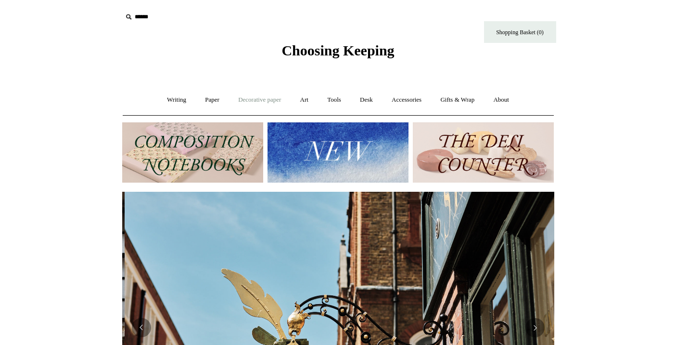
scroll to position [0, 432]
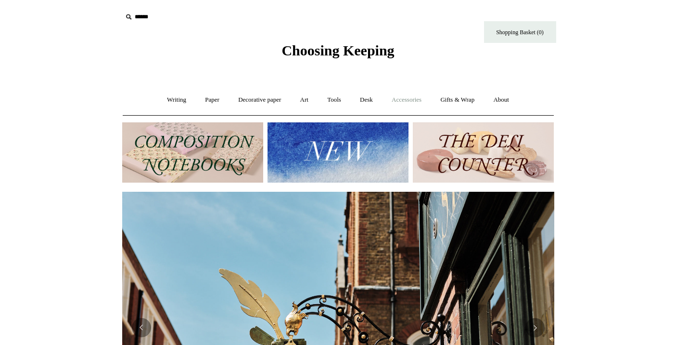
click at [400, 100] on link "Accessories +" at bounding box center [406, 100] width 47 height 26
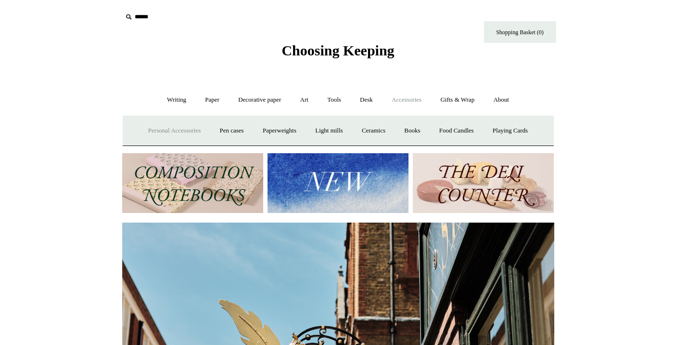
click at [178, 130] on link "Personal Accessories +" at bounding box center [175, 131] width 70 height 26
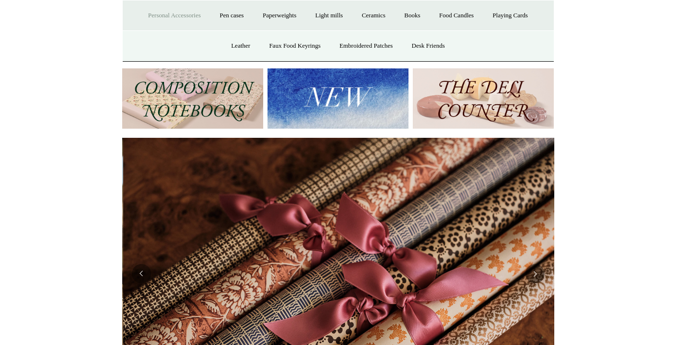
scroll to position [0, 864]
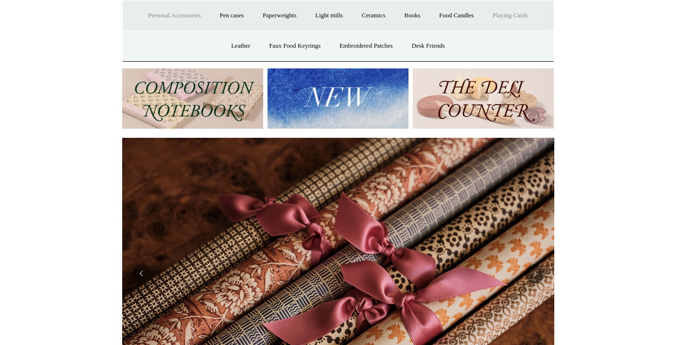
click at [509, 16] on link "Playing Cards" at bounding box center [510, 16] width 52 height 26
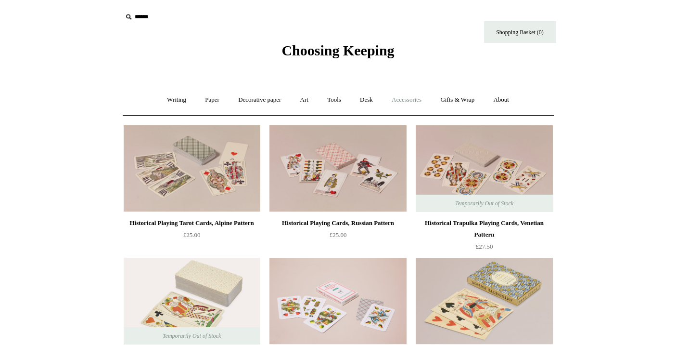
click at [413, 96] on link "Accessories +" at bounding box center [406, 100] width 47 height 26
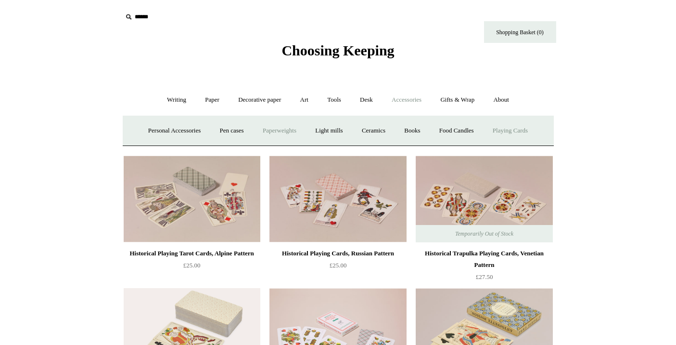
click at [275, 129] on link "Paperweights +" at bounding box center [279, 131] width 51 height 26
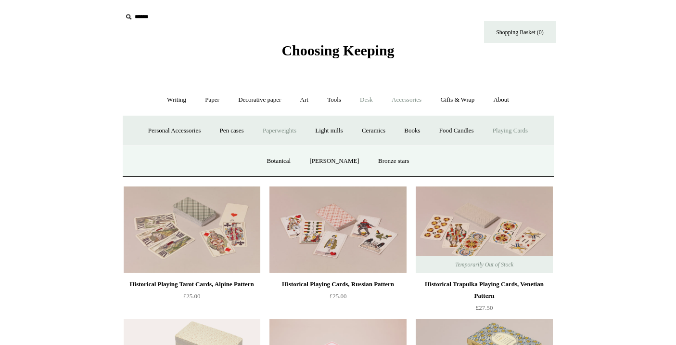
click at [365, 99] on link "Desk +" at bounding box center [366, 100] width 30 height 26
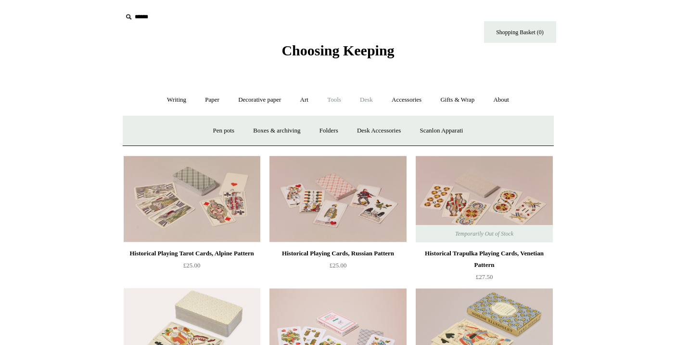
click at [335, 99] on link "Tools +" at bounding box center [334, 100] width 31 height 26
click at [267, 105] on link "Decorative paper +" at bounding box center [260, 100] width 60 height 26
click at [367, 50] on span "Choosing Keeping" at bounding box center [338, 50] width 113 height 16
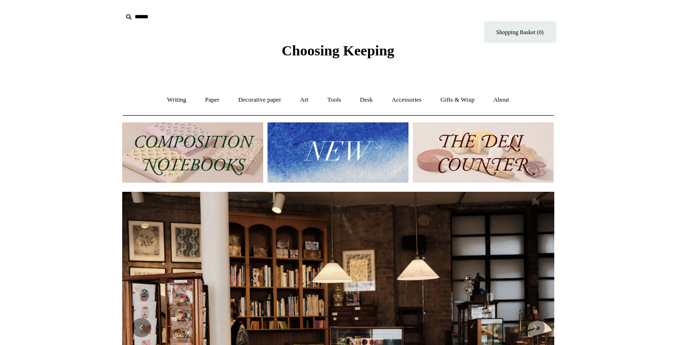
click at [362, 141] on img at bounding box center [338, 152] width 141 height 60
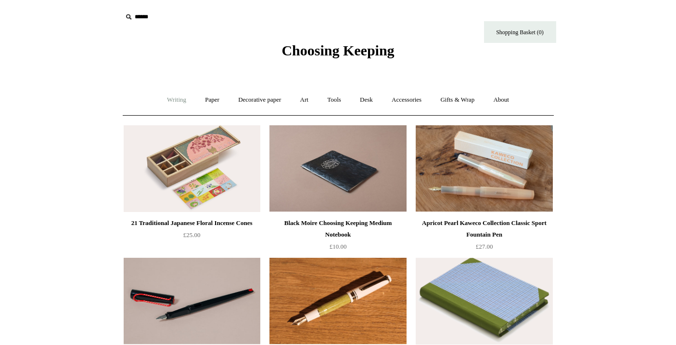
click at [182, 100] on link "Writing +" at bounding box center [176, 100] width 37 height 26
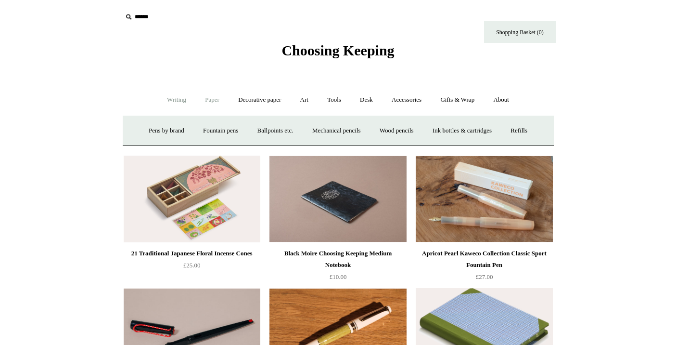
click at [217, 100] on link "Paper +" at bounding box center [212, 100] width 32 height 26
click at [266, 134] on link "📆 Dated Diaries 📆" at bounding box center [262, 131] width 70 height 26
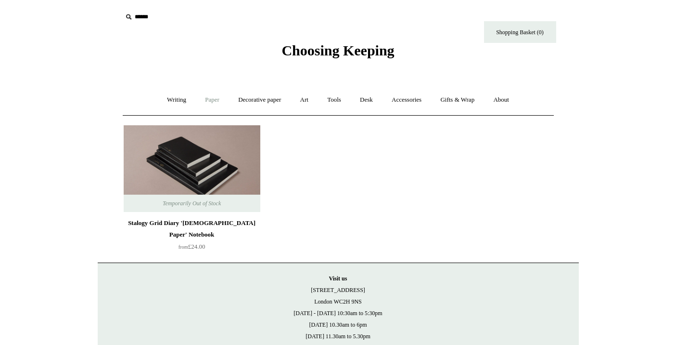
click at [208, 99] on link "Paper +" at bounding box center [212, 100] width 32 height 26
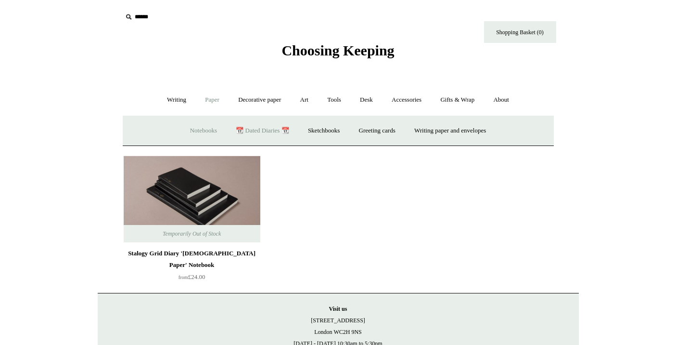
click at [204, 128] on link "Notebooks +" at bounding box center [203, 131] width 44 height 26
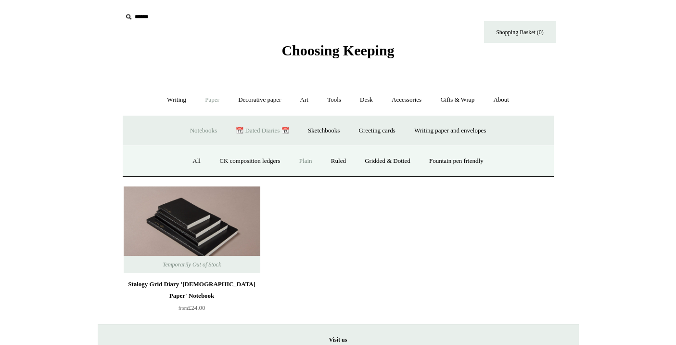
click at [303, 156] on link "Plain" at bounding box center [306, 161] width 30 height 26
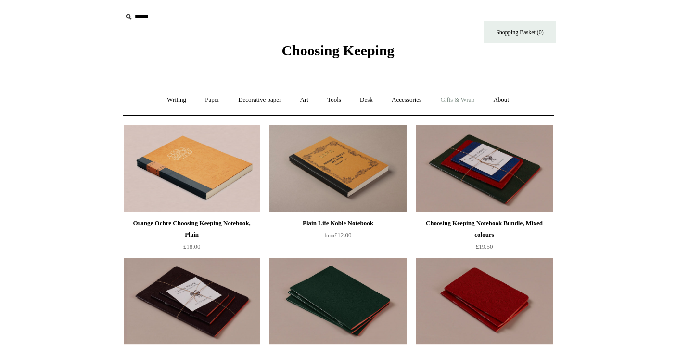
click at [460, 103] on link "Gifts & Wrap +" at bounding box center [457, 100] width 51 height 26
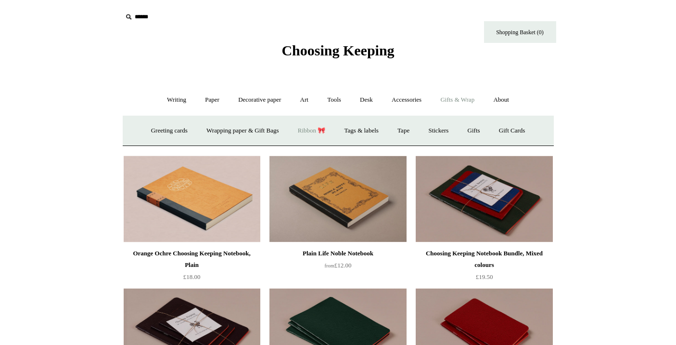
click at [305, 132] on link "Ribbon 🎀" at bounding box center [311, 131] width 45 height 26
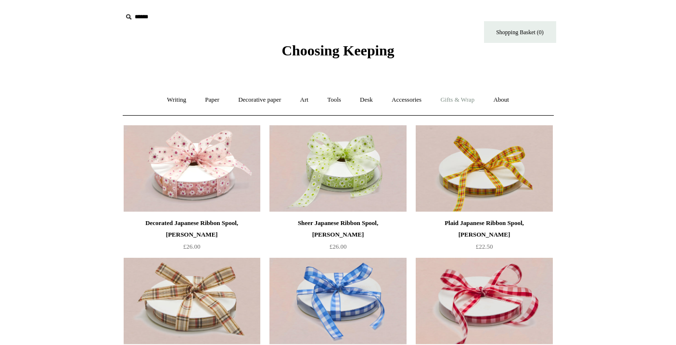
click at [471, 102] on link "Gifts & Wrap +" at bounding box center [457, 100] width 51 height 26
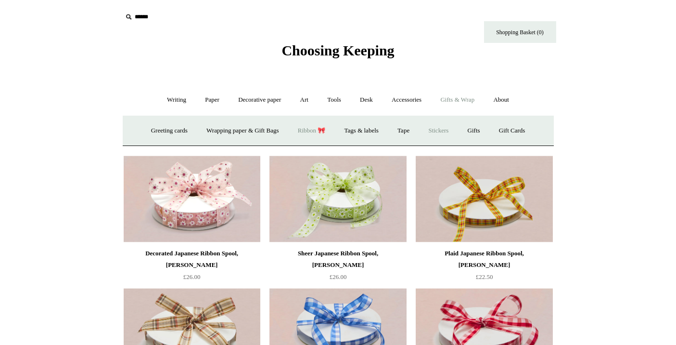
click at [449, 130] on link "Stickers" at bounding box center [439, 131] width 38 height 26
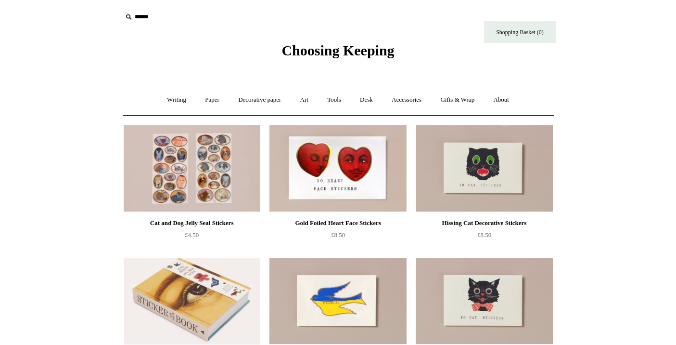
scroll to position [147, 0]
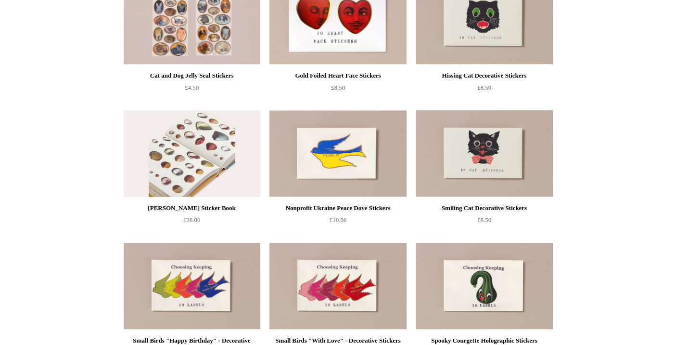
click at [249, 181] on img at bounding box center [192, 153] width 137 height 87
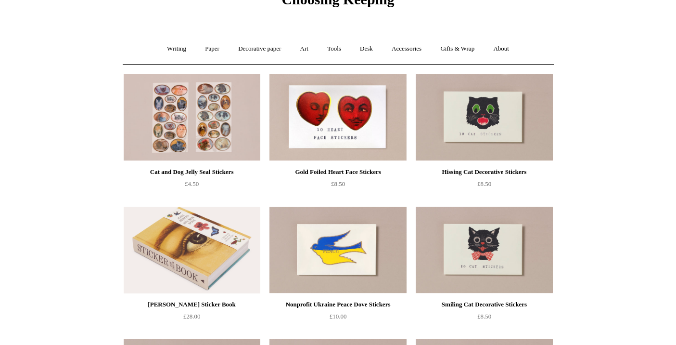
scroll to position [52, 0]
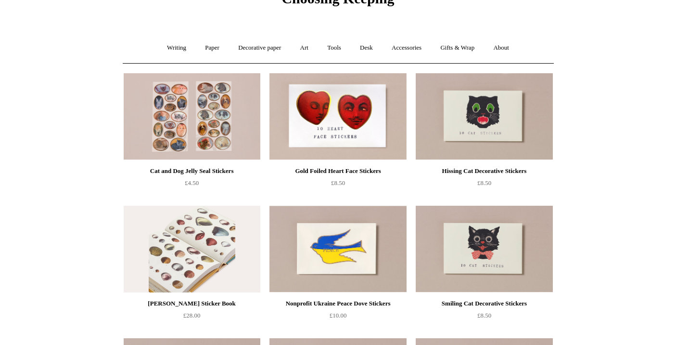
click at [219, 244] on img at bounding box center [192, 249] width 137 height 87
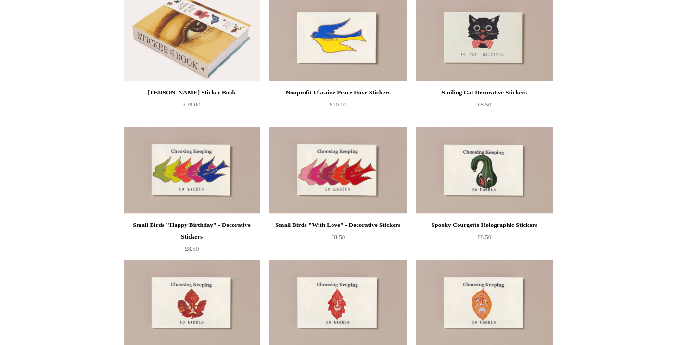
scroll to position [0, 0]
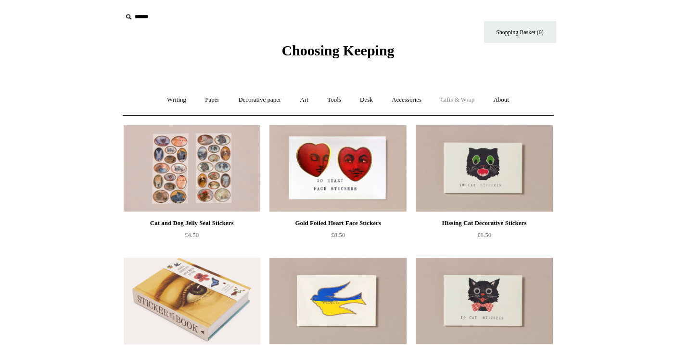
click at [450, 101] on link "Gifts & Wrap +" at bounding box center [457, 100] width 51 height 26
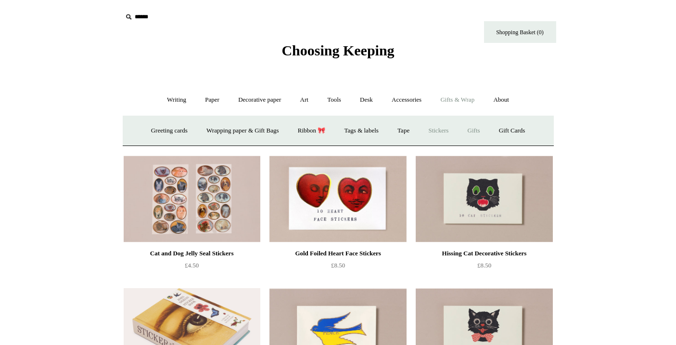
click at [484, 126] on link "Gifts +" at bounding box center [474, 131] width 30 height 26
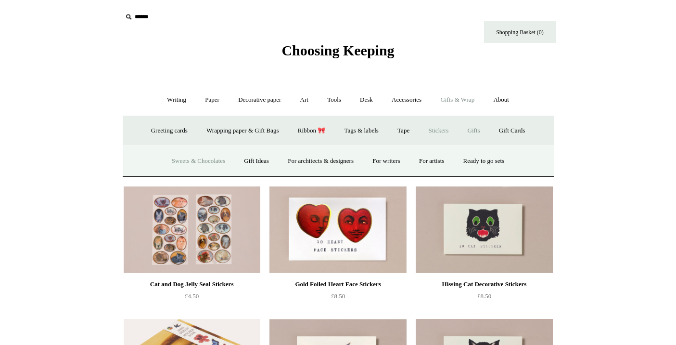
click at [201, 163] on link "Sweets & Chocolates" at bounding box center [198, 161] width 71 height 26
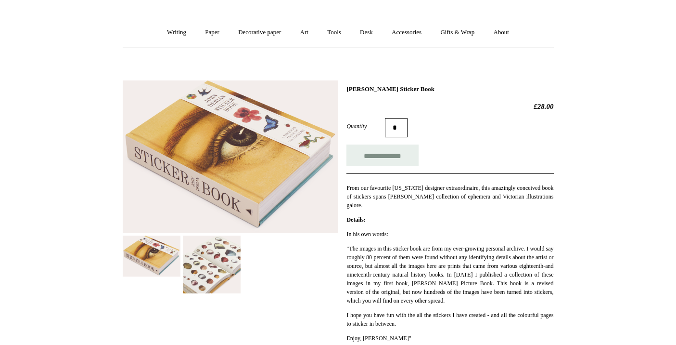
scroll to position [70, 0]
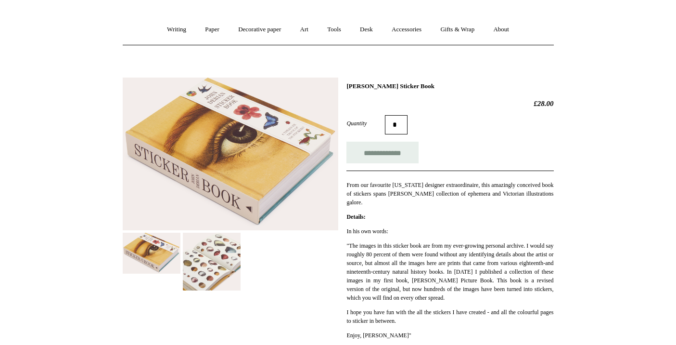
click at [213, 243] on img at bounding box center [212, 261] width 58 height 58
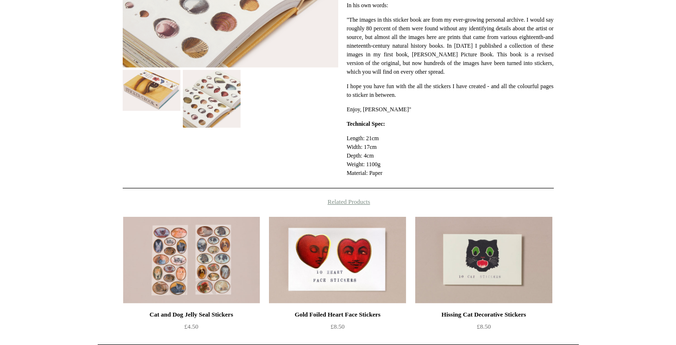
scroll to position [296, 0]
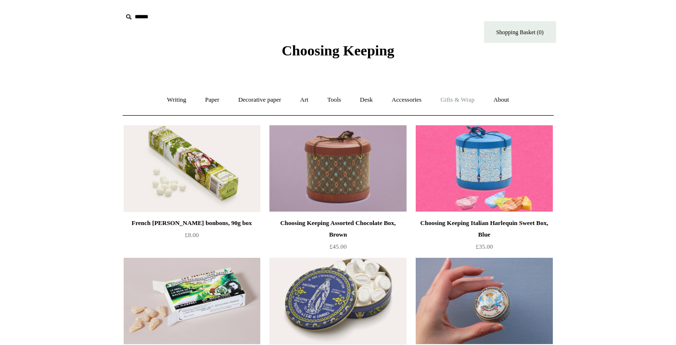
click at [455, 101] on link "Gifts & Wrap +" at bounding box center [457, 100] width 51 height 26
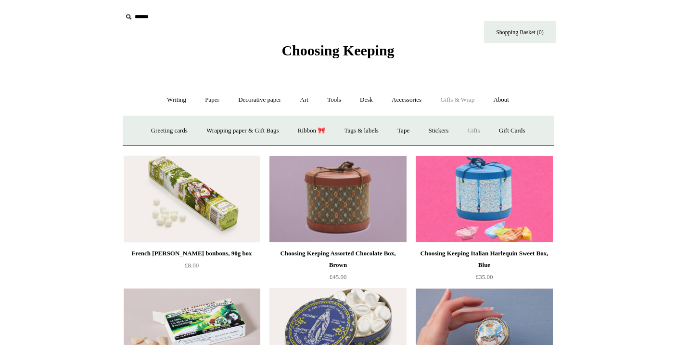
click at [487, 130] on link "Gifts +" at bounding box center [474, 131] width 30 height 26
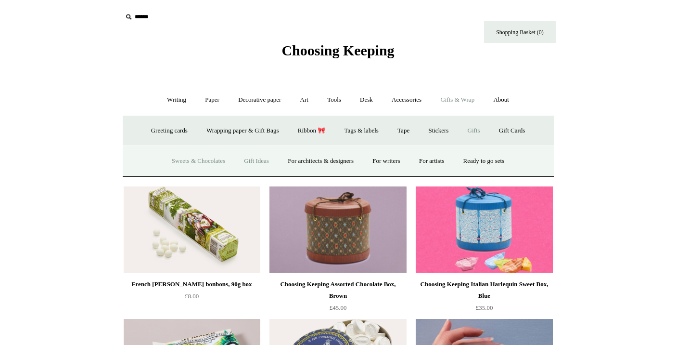
click at [255, 162] on link "Gift Ideas" at bounding box center [256, 161] width 42 height 26
click at [247, 166] on link "Gift Ideas" at bounding box center [256, 161] width 42 height 26
click at [321, 161] on link "For architects & designers" at bounding box center [320, 161] width 83 height 26
click at [390, 162] on link "For writers" at bounding box center [386, 161] width 45 height 26
click at [442, 159] on link "For artists" at bounding box center [432, 161] width 42 height 26
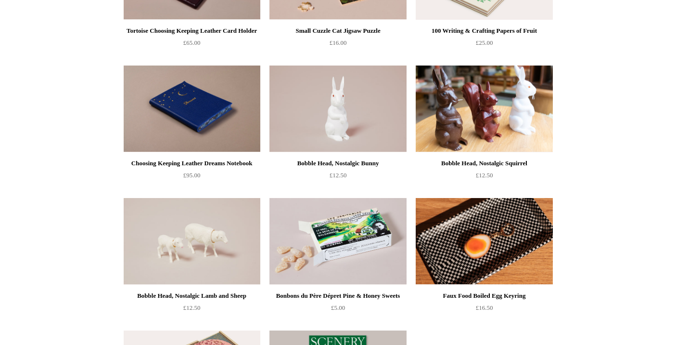
scroll to position [460, 0]
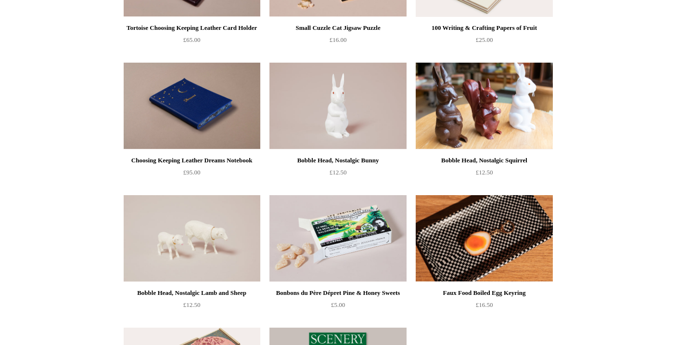
click at [172, 129] on img at bounding box center [192, 106] width 137 height 87
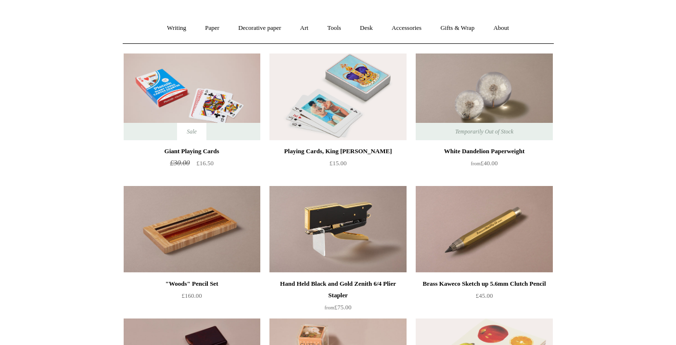
scroll to position [0, 0]
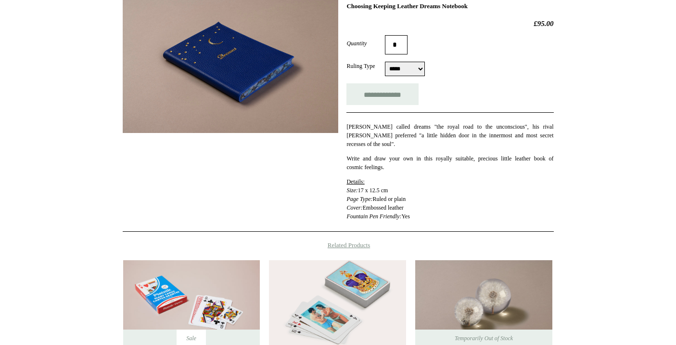
scroll to position [150, 0]
click at [215, 83] on img at bounding box center [231, 65] width 216 height 135
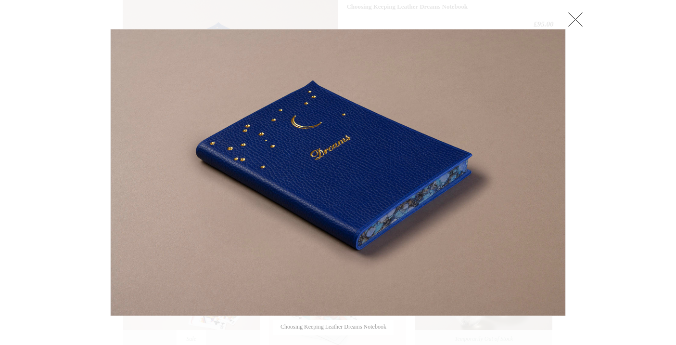
click at [574, 22] on link at bounding box center [575, 19] width 19 height 19
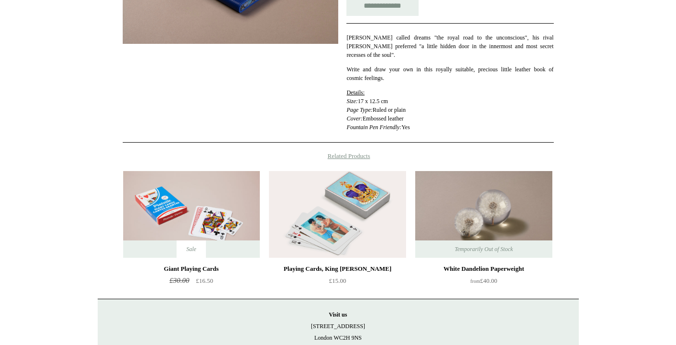
scroll to position [250, 0]
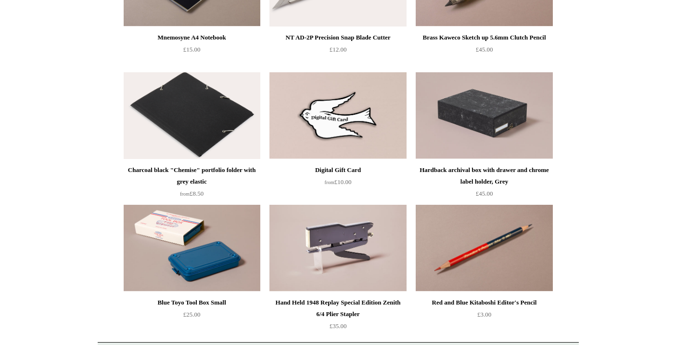
scroll to position [877, 0]
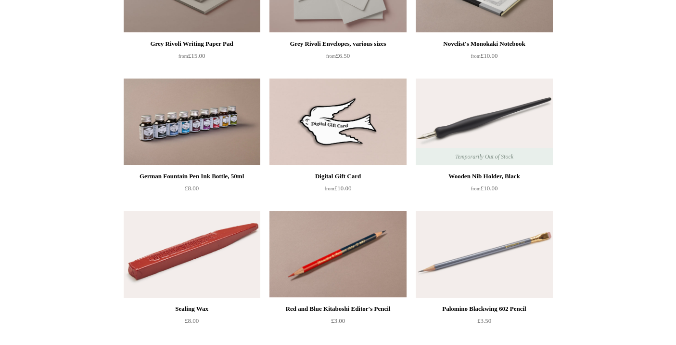
scroll to position [351, 0]
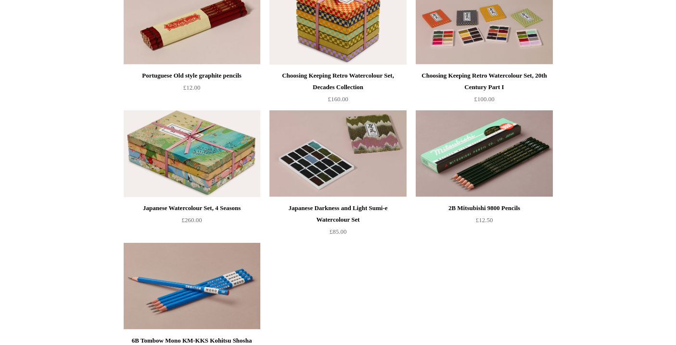
scroll to position [1471, 0]
